Goal: Communication & Community: Answer question/provide support

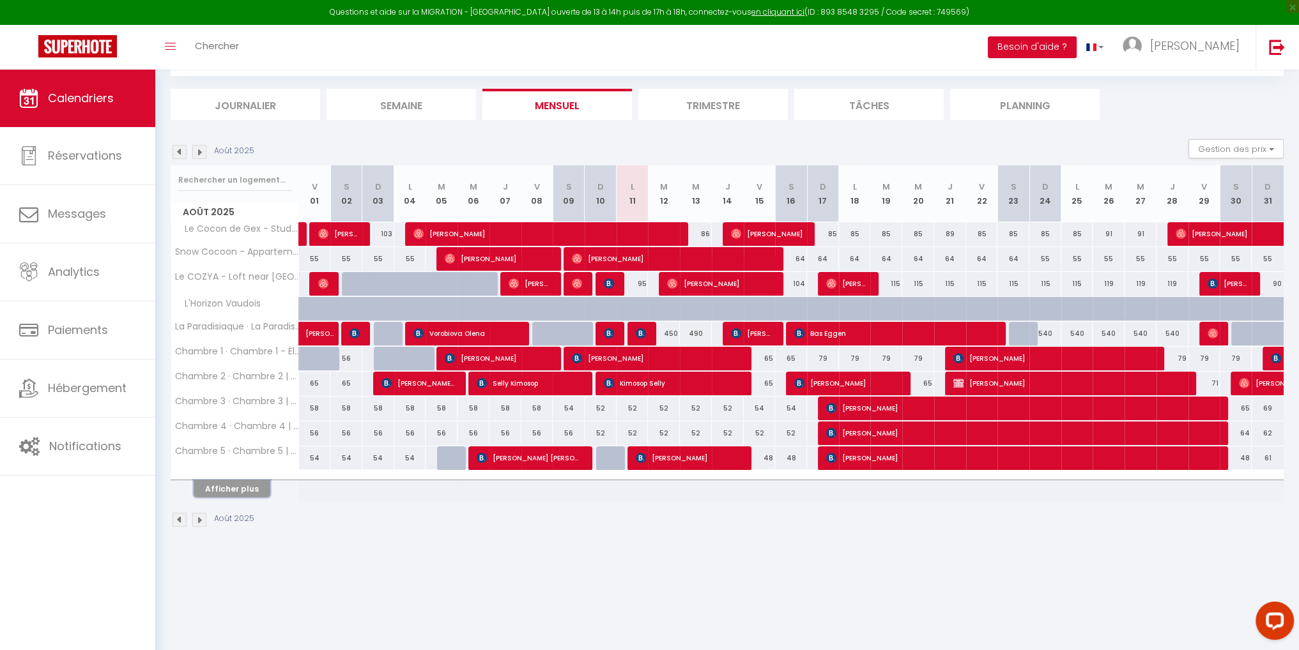
click at [219, 486] on button "Afficher plus" at bounding box center [232, 488] width 77 height 17
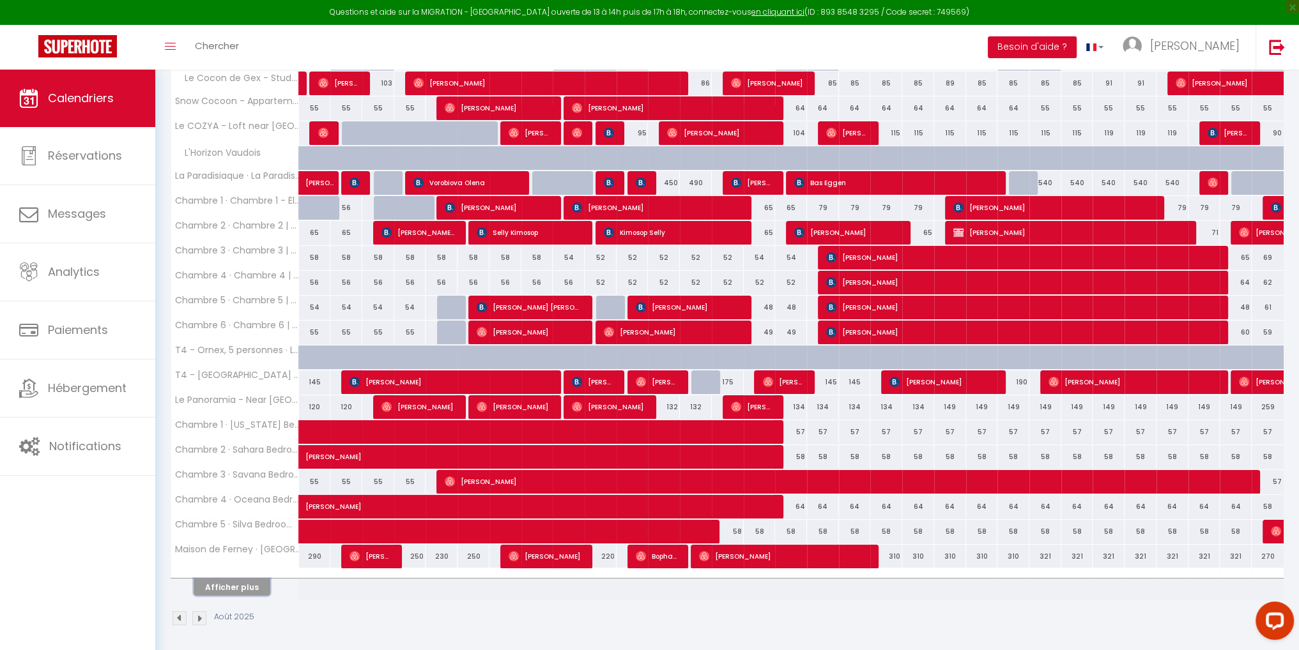
click at [240, 586] on button "Afficher plus" at bounding box center [232, 587] width 77 height 17
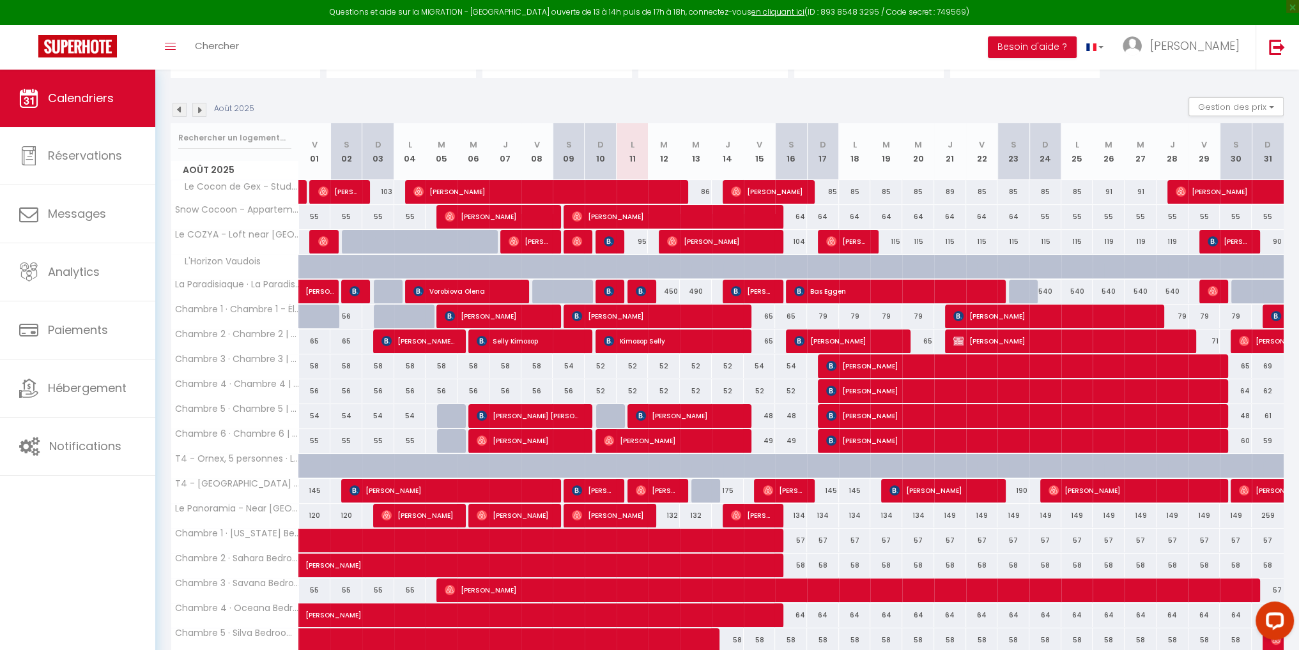
scroll to position [288, 0]
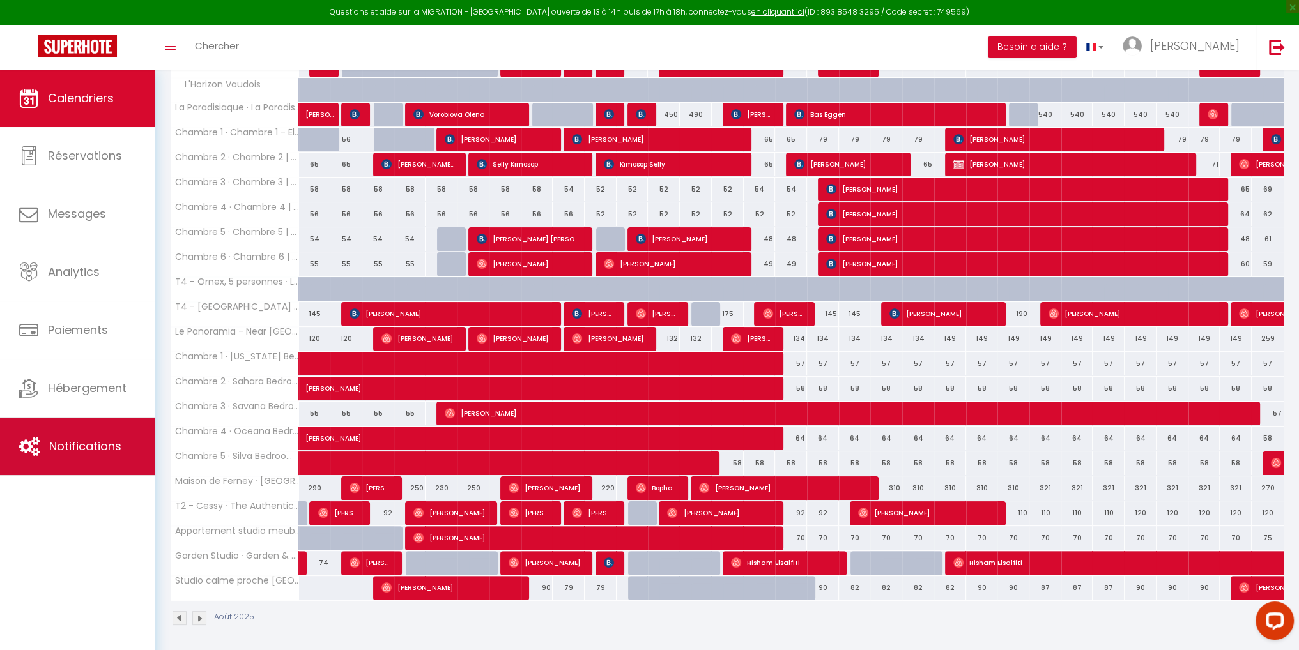
click at [100, 438] on span "Notifications" at bounding box center [85, 446] width 72 height 16
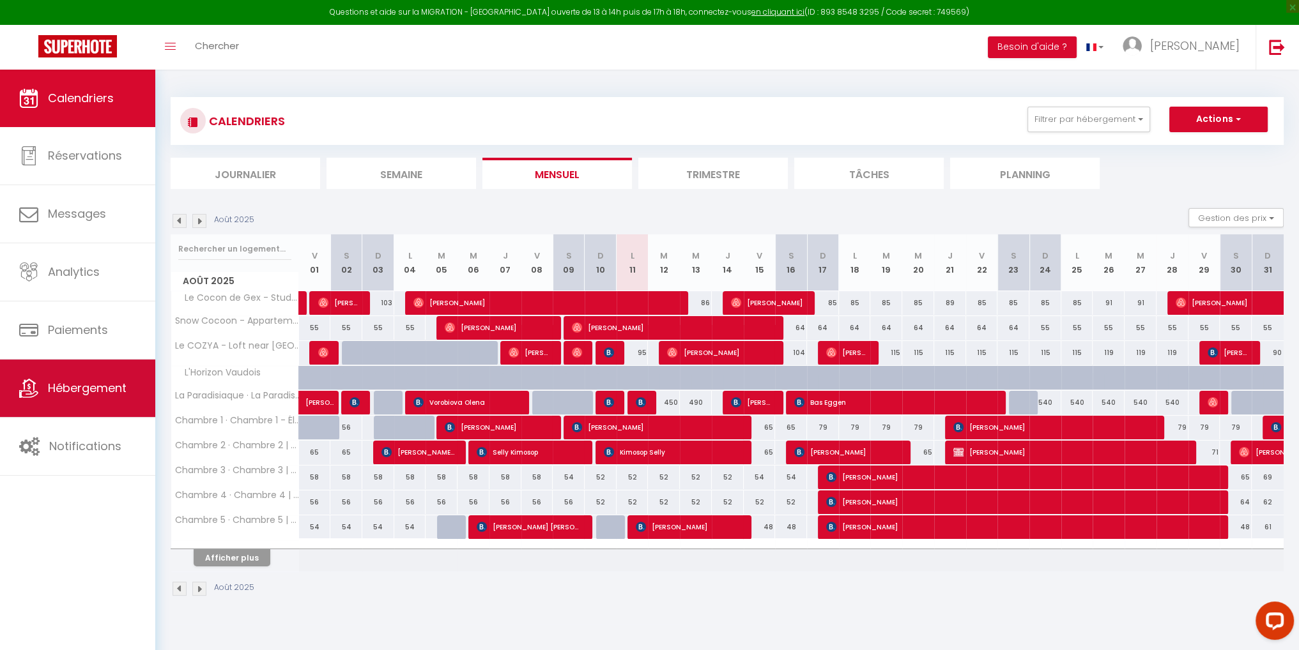
click at [102, 393] on span "Hébergement" at bounding box center [87, 388] width 79 height 16
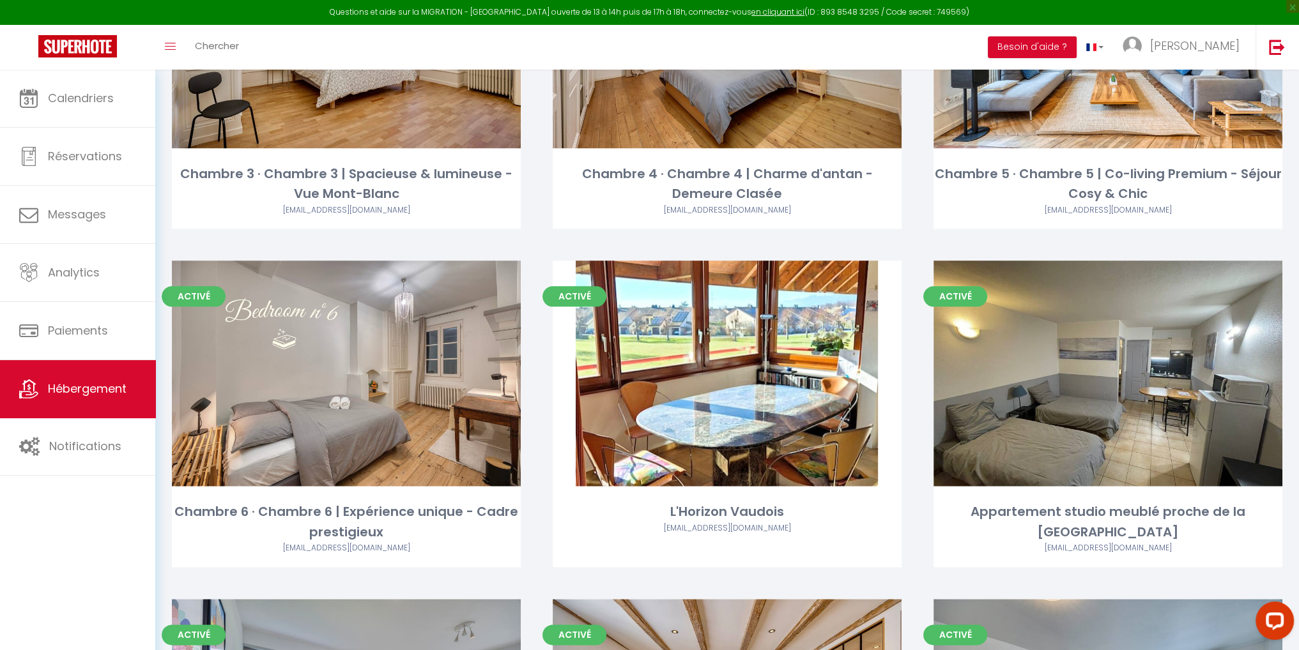
scroll to position [2044, 0]
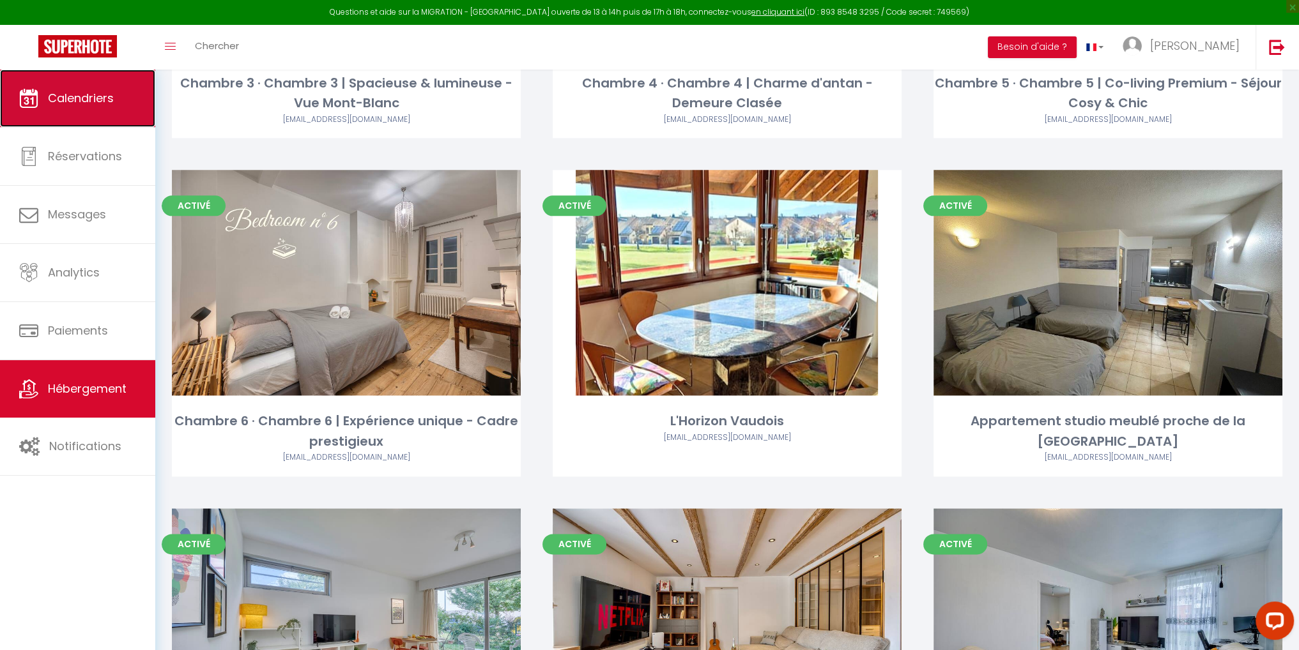
click at [96, 98] on span "Calendriers" at bounding box center [81, 98] width 66 height 16
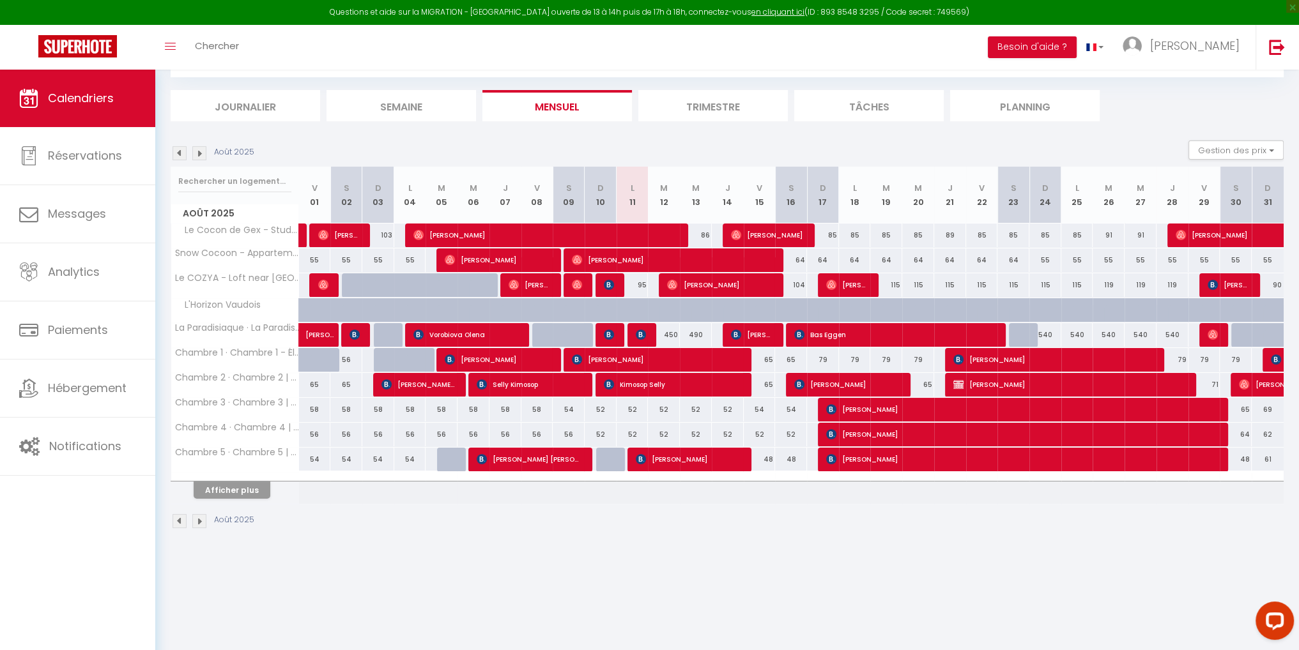
scroll to position [69, 0]
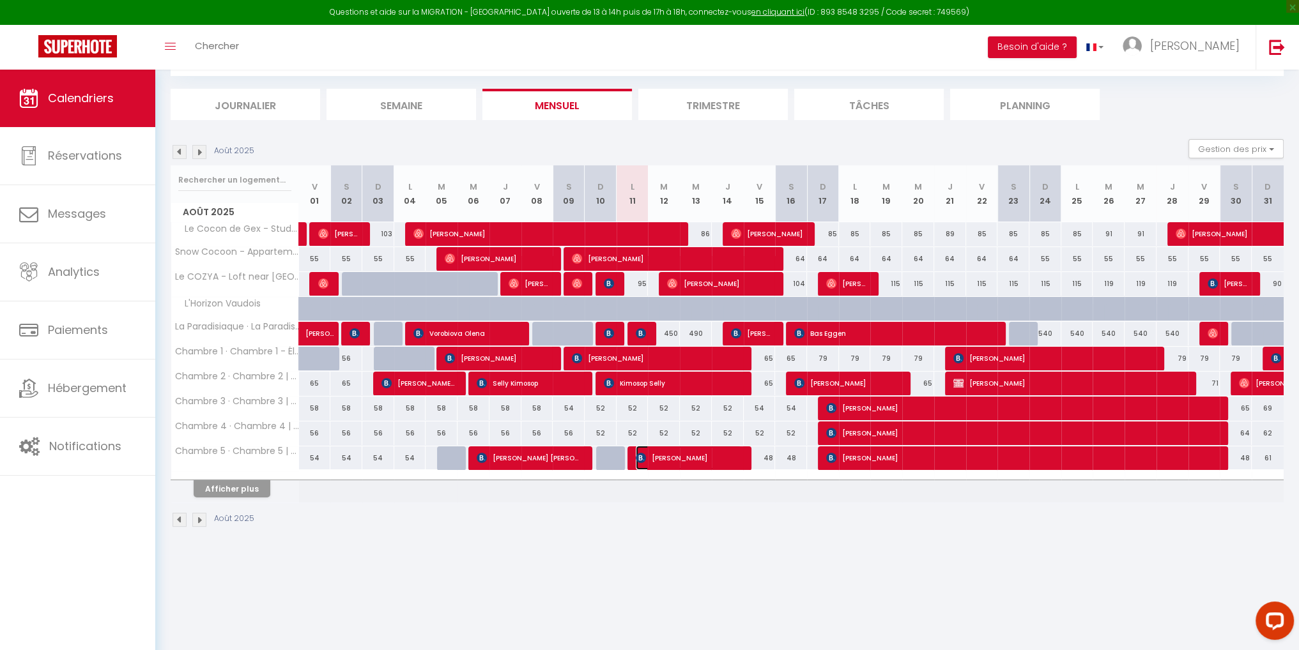
click at [668, 462] on span "[PERSON_NAME]" at bounding box center [689, 458] width 107 height 24
select select "OK"
select select "KO"
select select "0"
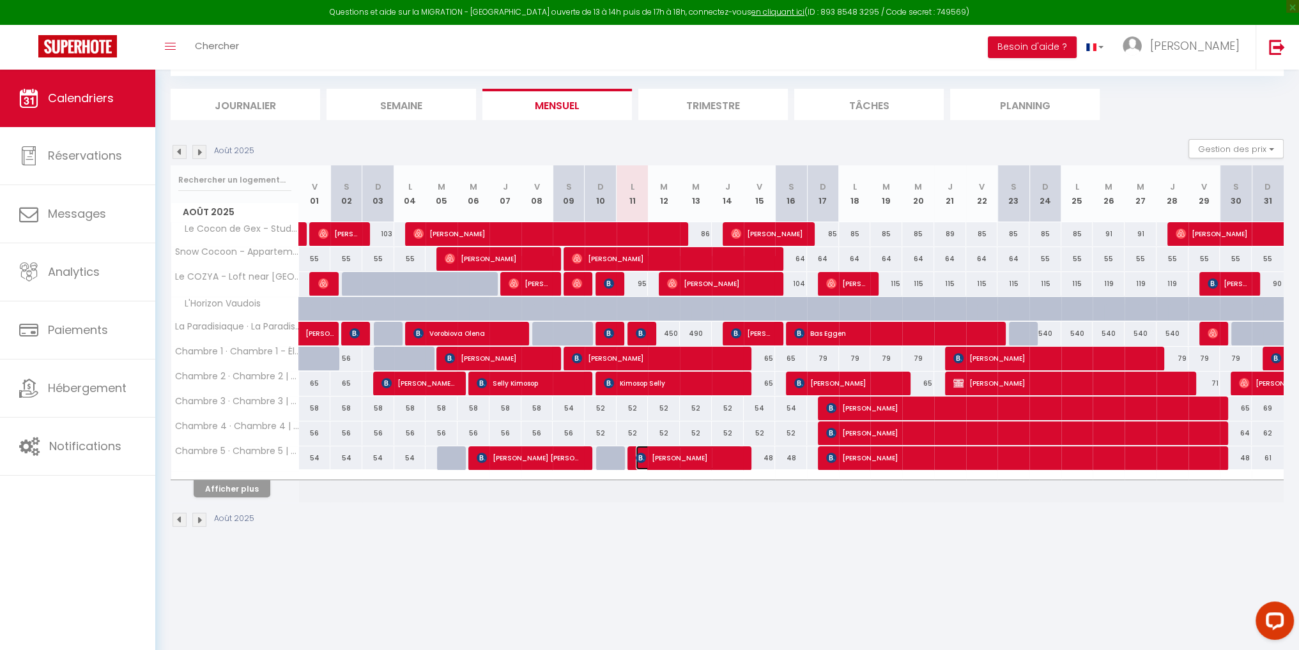
select select "1"
select select
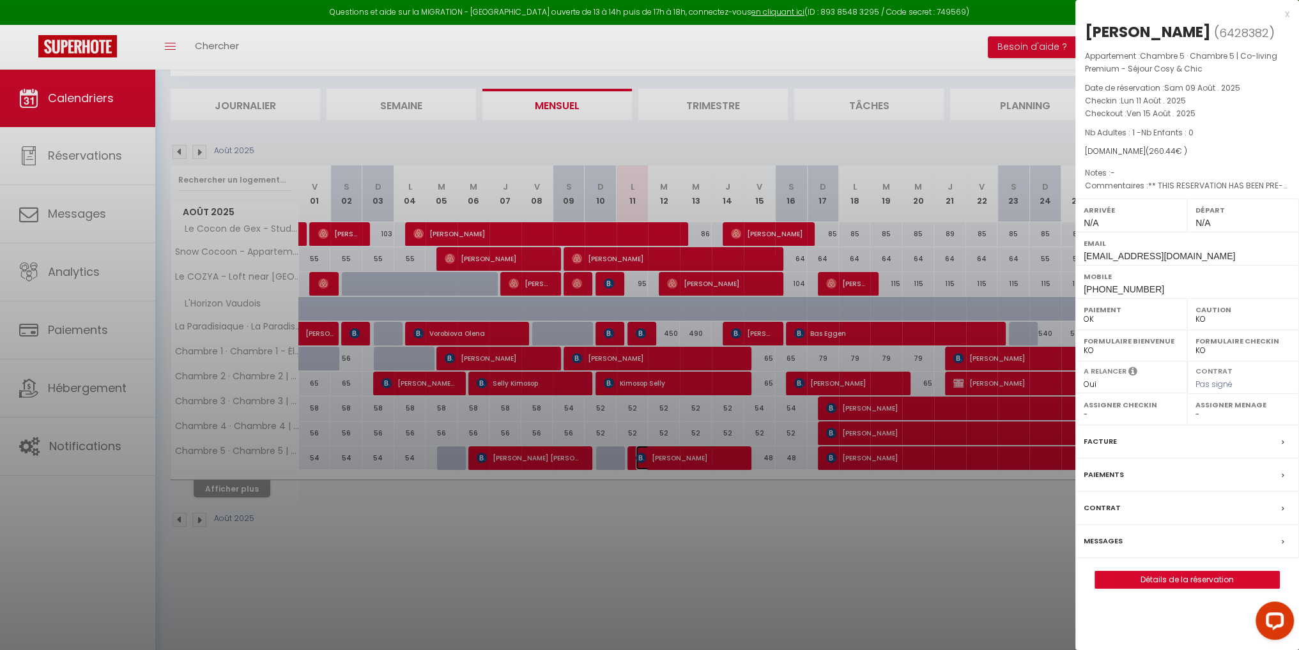
select select "43838"
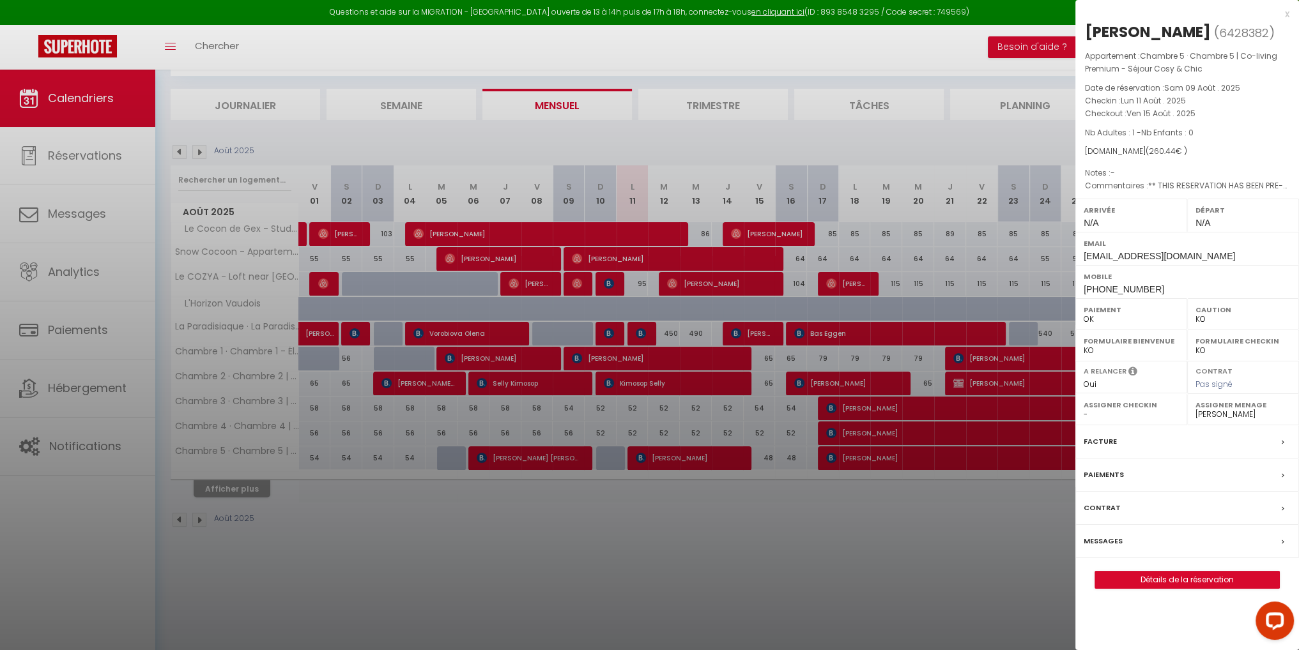
click at [1117, 535] on label "Messages" at bounding box center [1102, 541] width 39 height 13
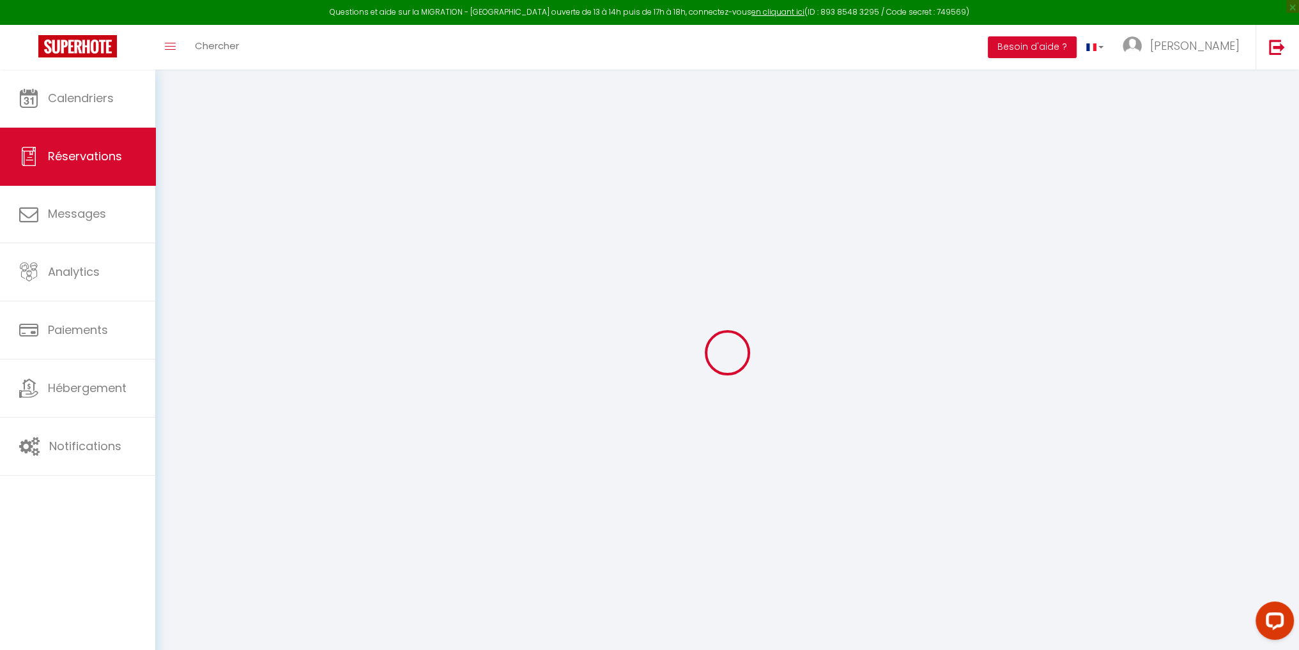
select select
checkbox input "false"
select select
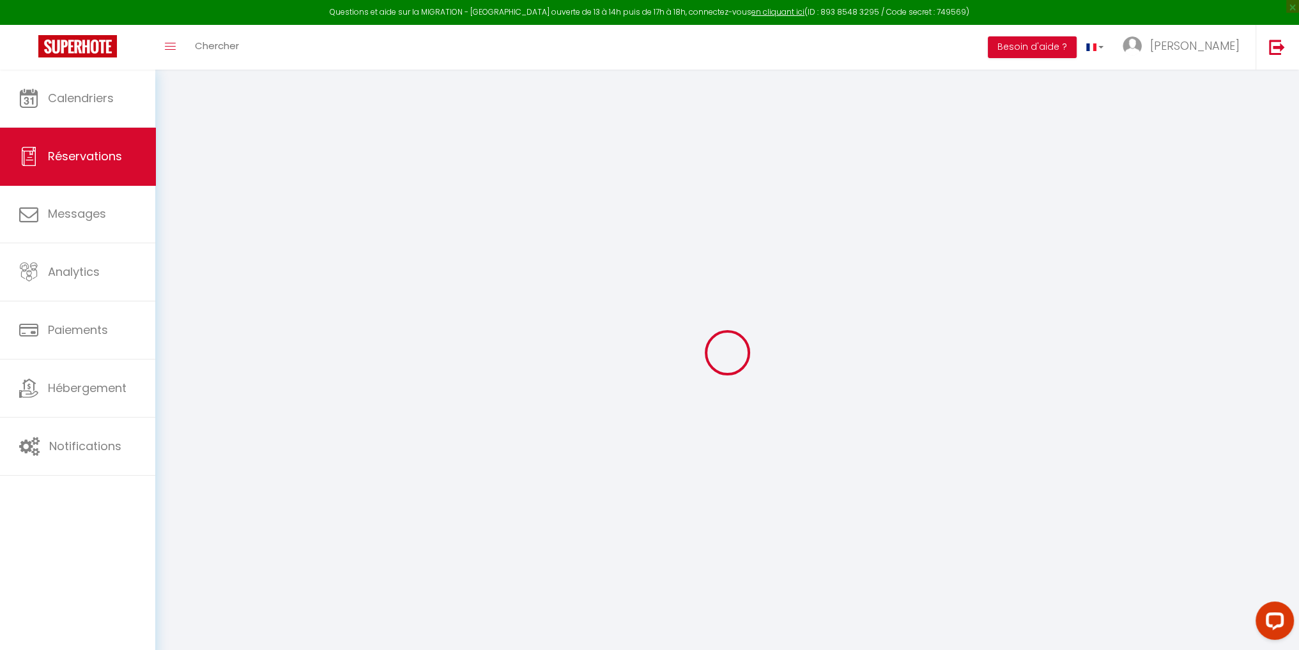
checkbox input "false"
type textarea "** THIS RESERVATION HAS BEEN PRE-PAID ** BOOKING NOTE : Payment charge is EUR 3…"
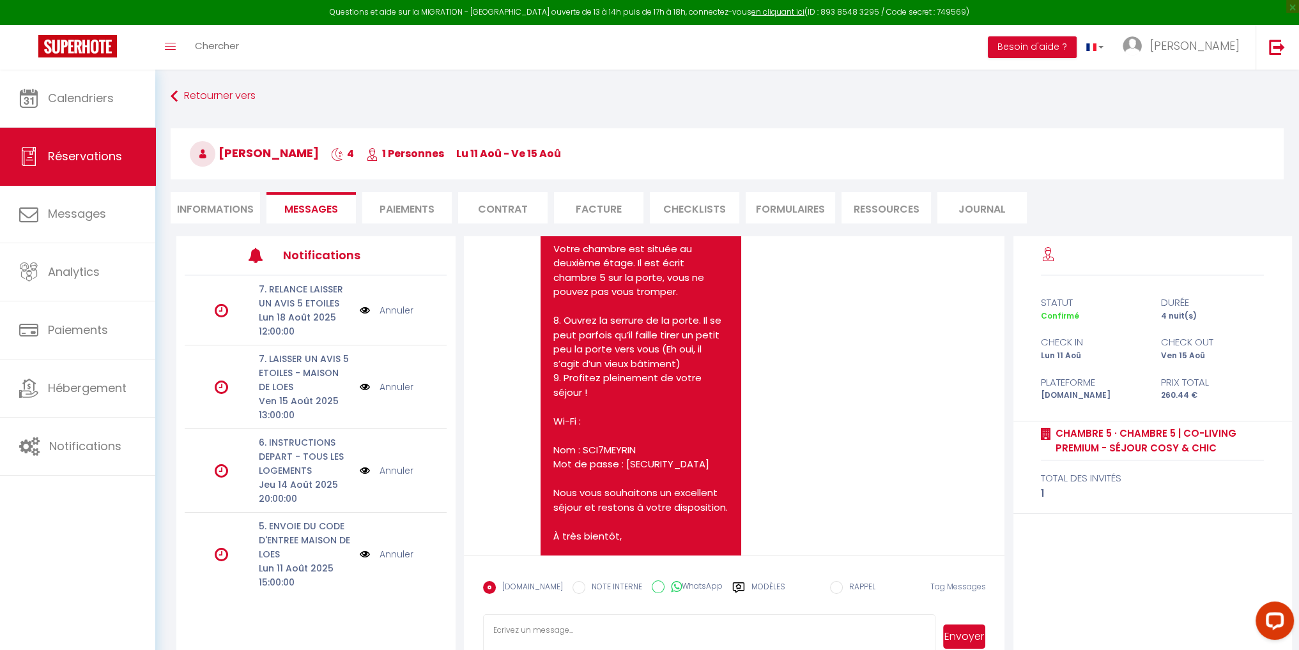
scroll to position [3853, 0]
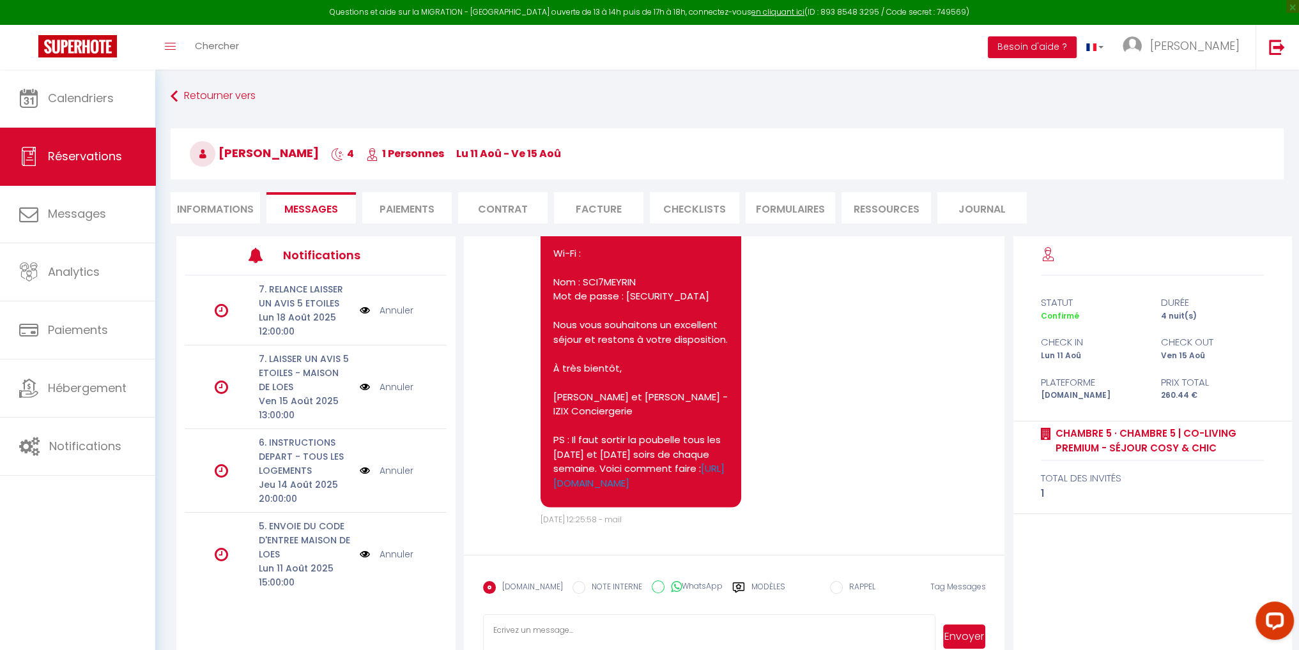
click at [591, 632] on textarea at bounding box center [709, 637] width 452 height 45
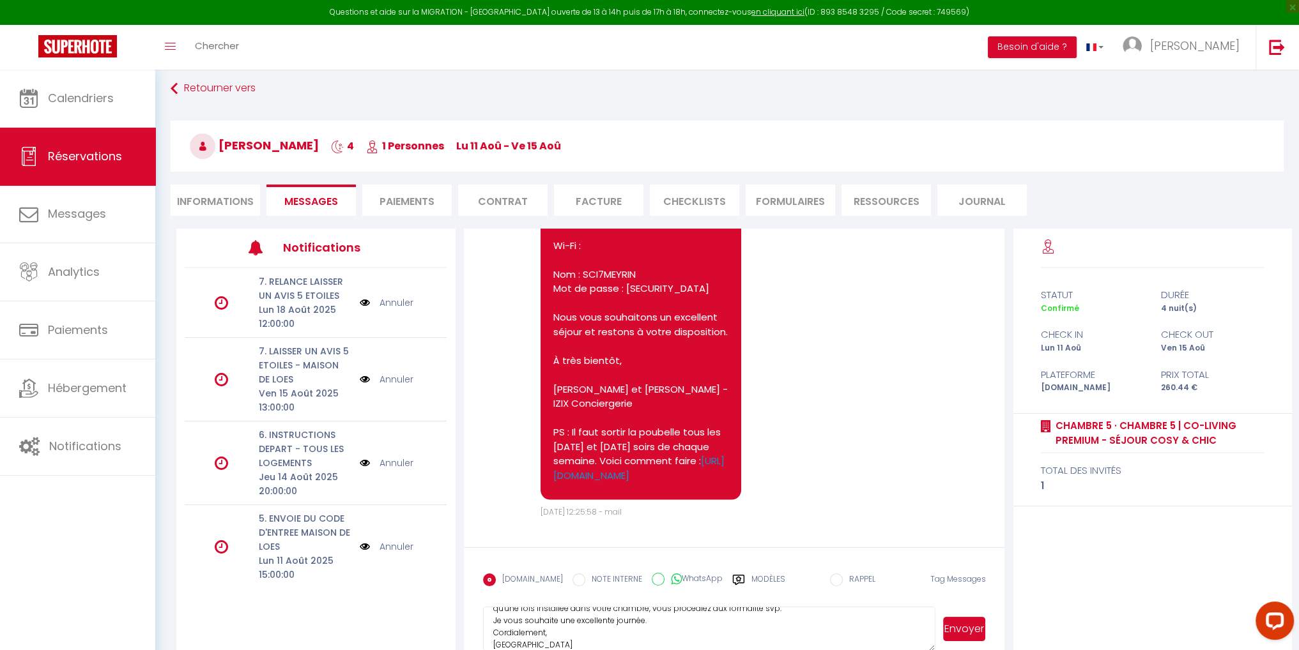
scroll to position [0, 0]
drag, startPoint x: 531, startPoint y: 645, endPoint x: 485, endPoint y: 588, distance: 73.5
click at [485, 588] on form "[DOMAIN_NAME] NOTE INTERNE WhatsApp Modèles 11 « ‹ » › [DATE] [PHONE_NUMBER] Di…" at bounding box center [734, 604] width 541 height 114
type textarea "Bonjour [PERSON_NAME], Je n'ai pas eu de retour de votre part concernant le lie…"
paste textarea "Bonjour [PERSON_NAME], Je n’ai pas eu de retour de votre part concernant le lie…"
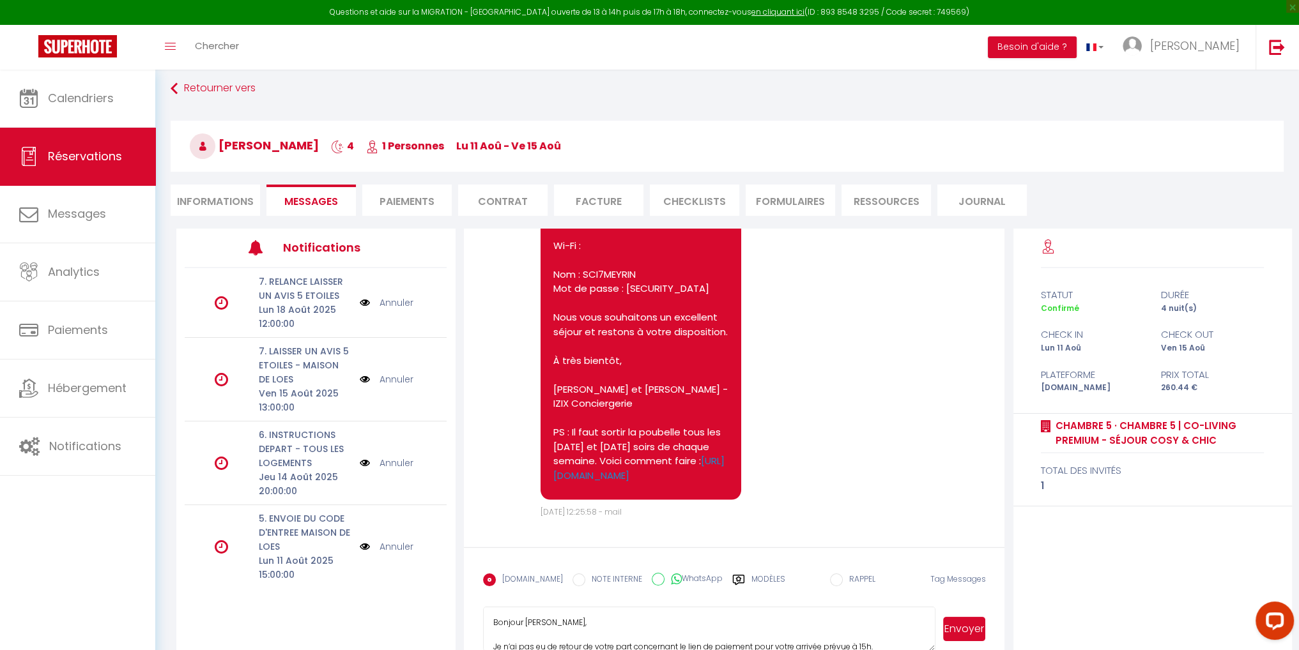
scroll to position [123, 0]
type textarea "Bonjour [PERSON_NAME], Je n’ai pas eu de retour de votre part concernant le lie…"
click at [958, 627] on button "Envoyer" at bounding box center [964, 629] width 43 height 24
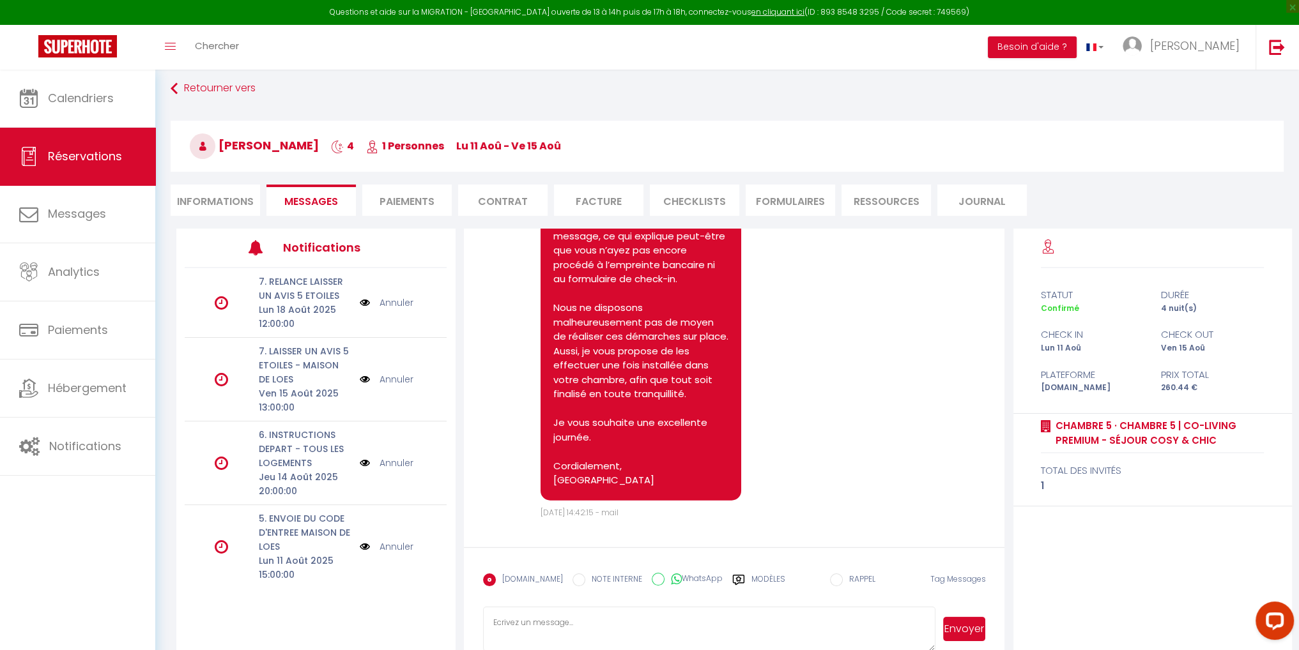
scroll to position [4284, 0]
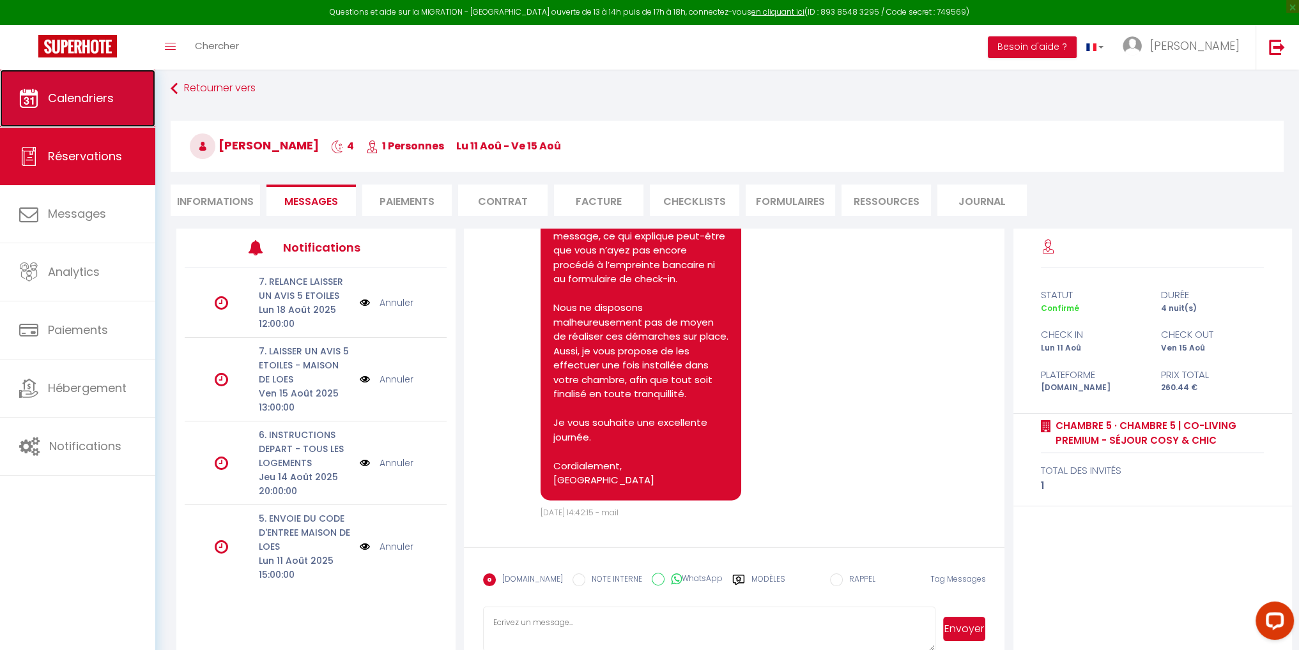
click at [77, 100] on span "Calendriers" at bounding box center [81, 98] width 66 height 16
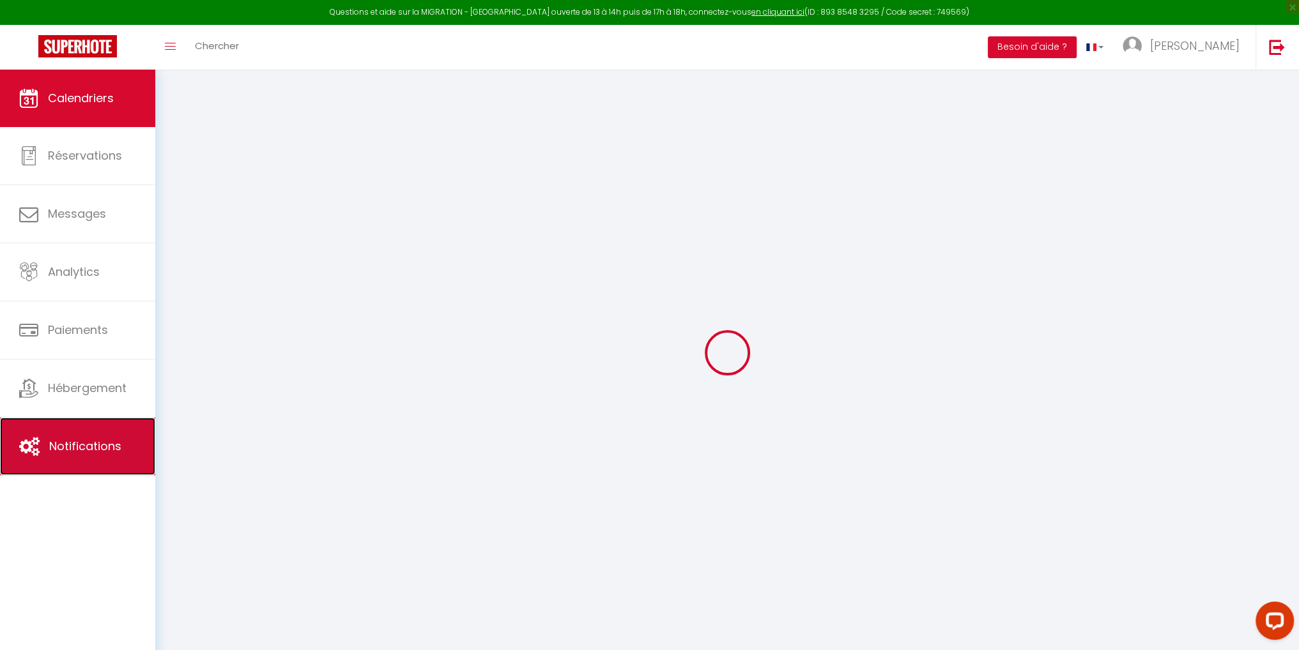
click at [94, 463] on link "Notifications" at bounding box center [77, 446] width 155 height 57
